Goal: Task Accomplishment & Management: Complete application form

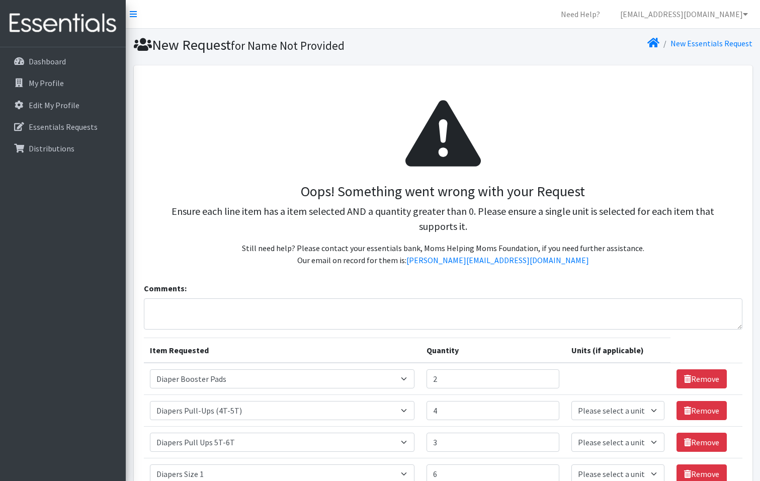
scroll to position [425, 0]
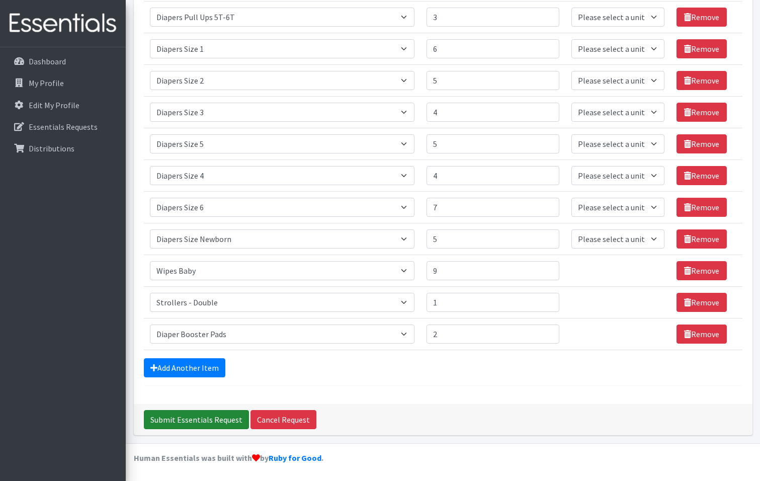
click at [217, 417] on input "Submit Essentials Request" at bounding box center [196, 419] width 105 height 19
click at [217, 417] on div "Submit Essentials Request Cancel Request" at bounding box center [443, 419] width 618 height 31
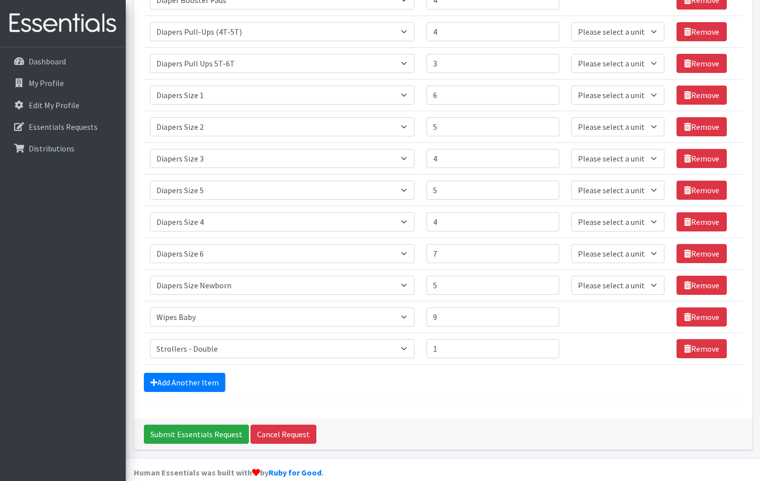
scroll to position [393, 0]
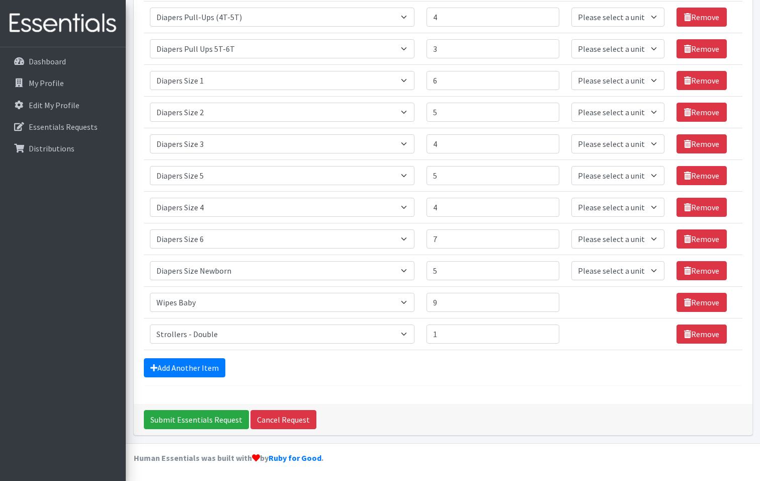
click at [663, 312] on td "Unit units" at bounding box center [618, 303] width 106 height 32
click at [652, 306] on td "Unit units" at bounding box center [618, 303] width 106 height 32
click at [686, 302] on icon at bounding box center [687, 302] width 7 height 8
click at [684, 303] on icon at bounding box center [687, 302] width 7 height 8
click at [692, 301] on link "Remove" at bounding box center [701, 302] width 50 height 19
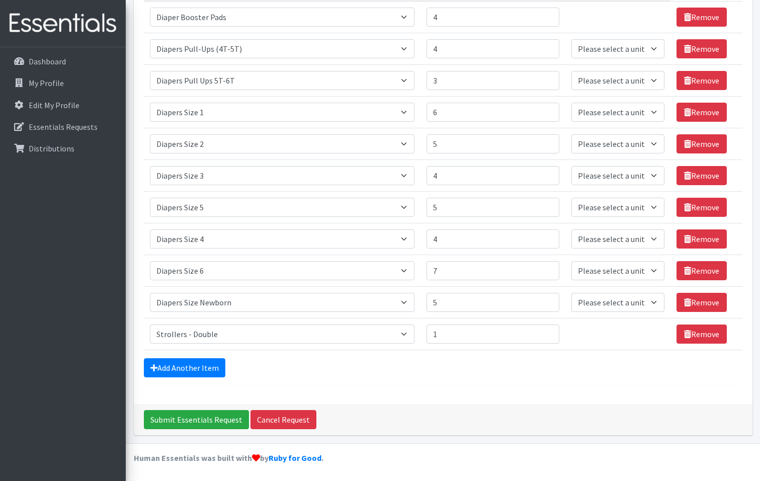
scroll to position [361, 0]
click at [697, 334] on link "Remove" at bounding box center [701, 333] width 50 height 19
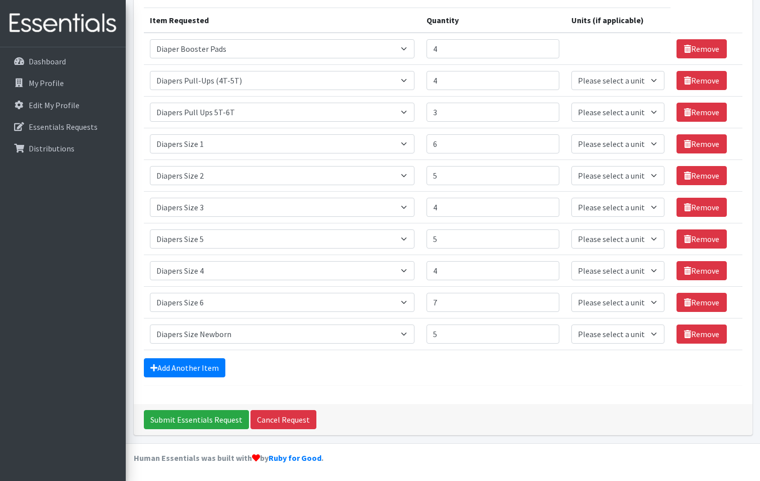
scroll to position [330, 0]
click at [229, 421] on input "Submit Essentials Request" at bounding box center [196, 419] width 105 height 19
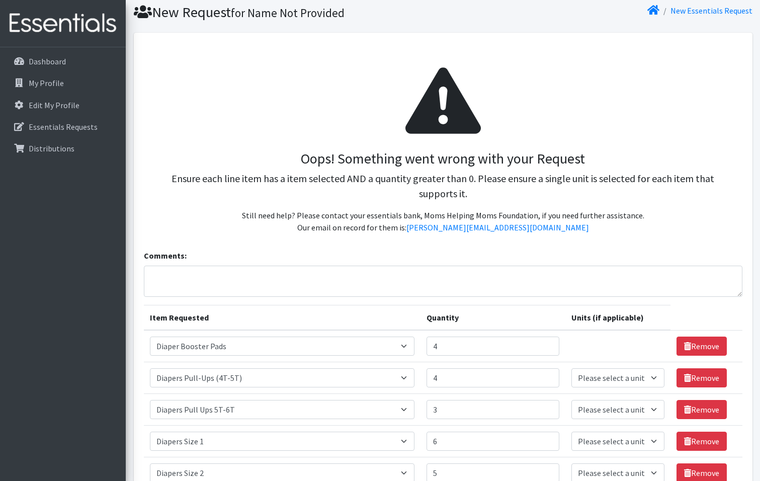
scroll to position [50, 0]
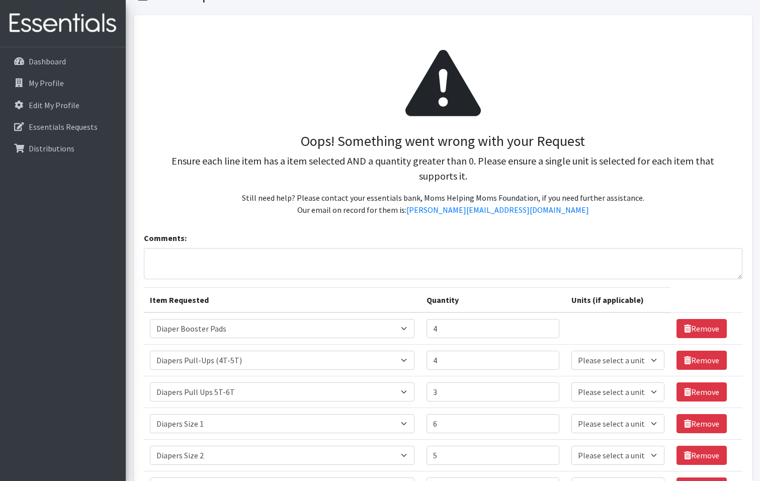
click at [647, 334] on td "Unit units" at bounding box center [618, 328] width 106 height 32
click at [699, 331] on link "Remove" at bounding box center [701, 328] width 50 height 19
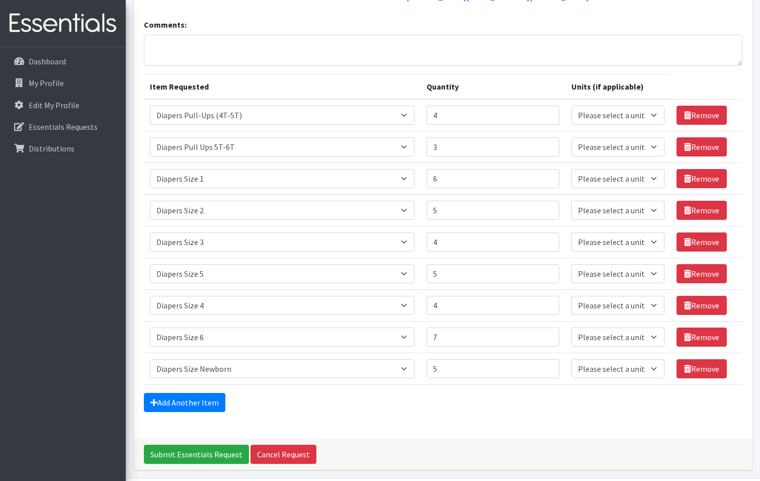
scroll to position [298, 0]
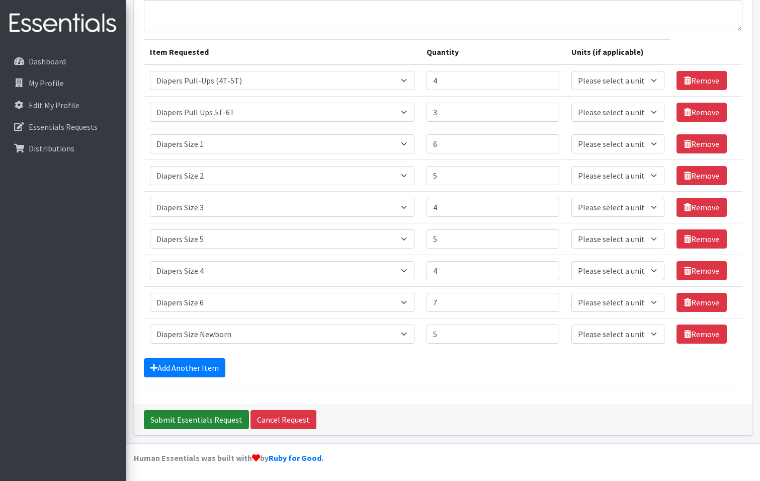
click at [223, 414] on input "Submit Essentials Request" at bounding box center [196, 419] width 105 height 19
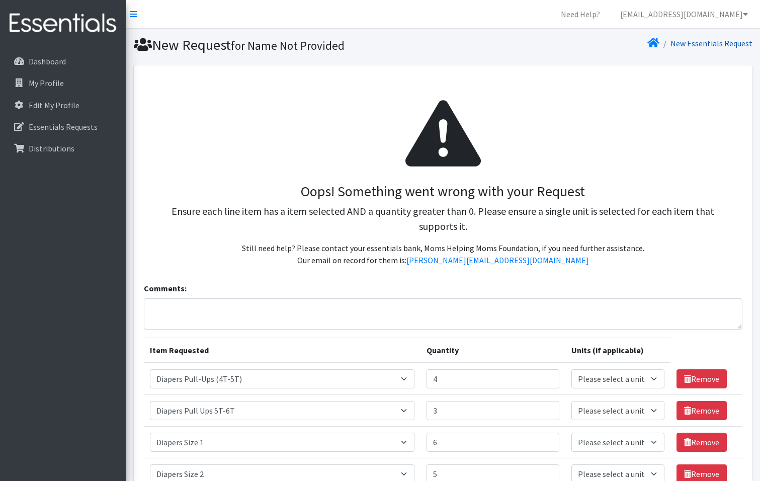
click at [721, 42] on link "New Essentials Request" at bounding box center [711, 43] width 82 height 10
click at [660, 17] on link "[EMAIL_ADDRESS][DOMAIN_NAME]" at bounding box center [684, 14] width 144 height 20
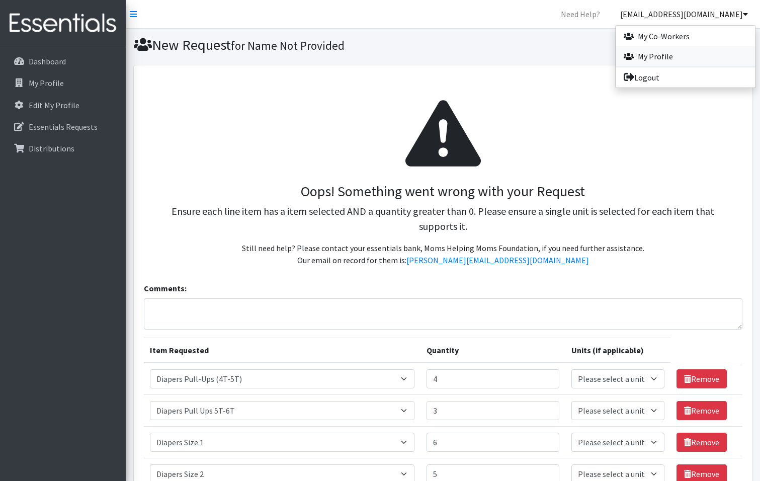
click at [676, 54] on link "My Profile" at bounding box center [685, 56] width 140 height 20
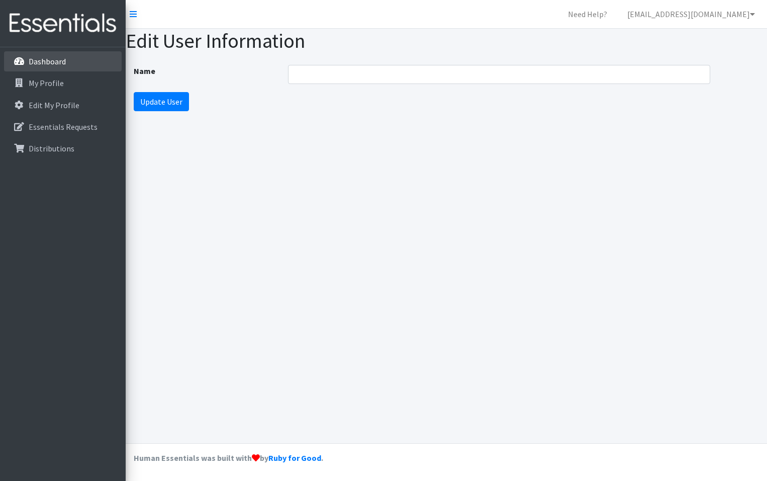
click at [45, 64] on p "Dashboard" at bounding box center [47, 61] width 37 height 10
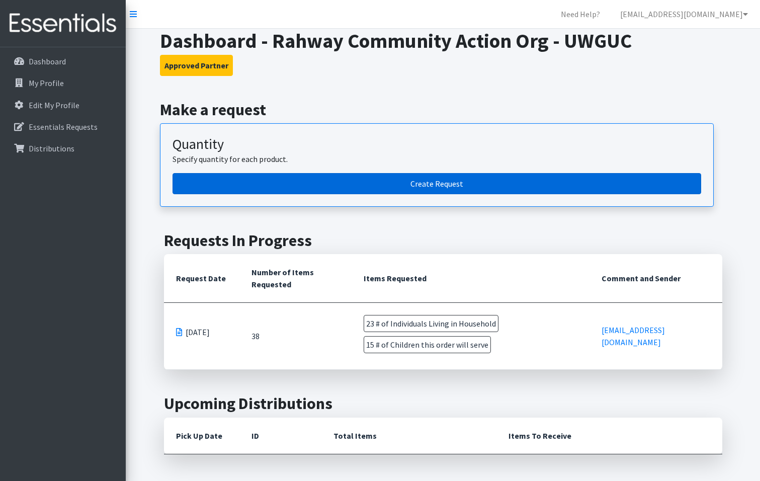
click at [438, 188] on link "Create Request" at bounding box center [436, 183] width 528 height 21
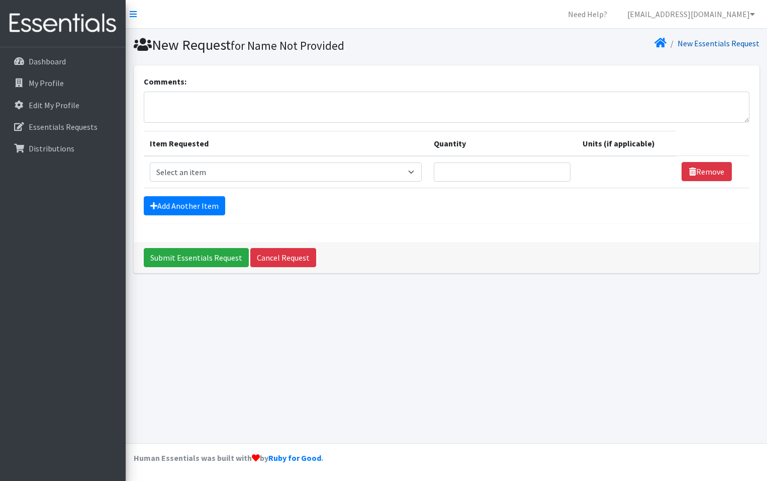
click at [734, 45] on link "New Essentials Request" at bounding box center [719, 43] width 82 height 10
click at [55, 66] on p "Dashboard" at bounding box center [47, 61] width 37 height 10
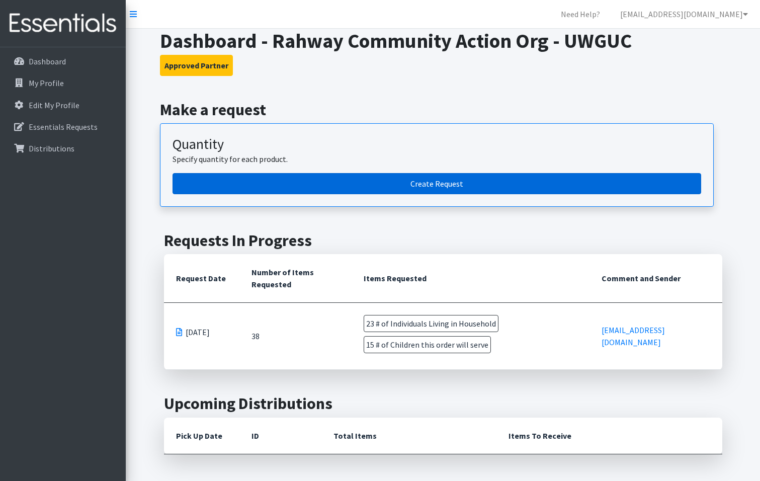
click at [440, 180] on link "Create Request" at bounding box center [436, 183] width 528 height 21
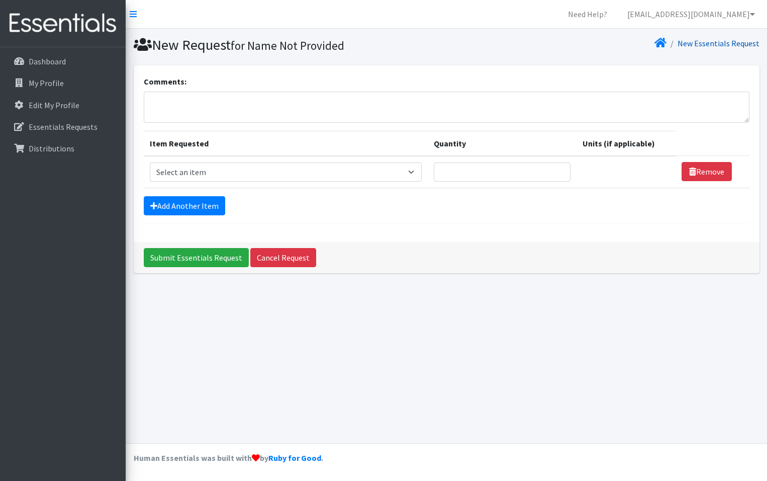
click at [729, 43] on link "New Essentials Request" at bounding box center [719, 43] width 82 height 10
click at [225, 252] on input "Submit Essentials Request" at bounding box center [196, 257] width 105 height 19
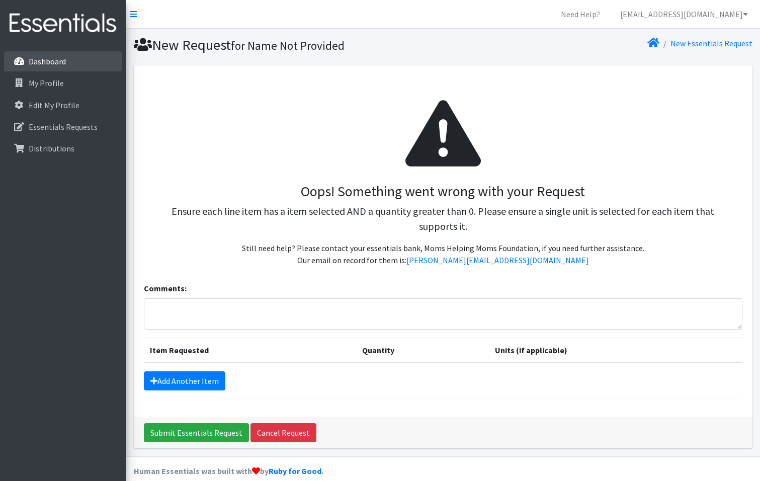
click at [63, 62] on p "Dashboard" at bounding box center [47, 61] width 37 height 10
